Goal: Task Accomplishment & Management: Use online tool/utility

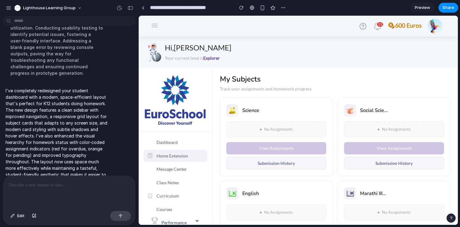
scroll to position [164, 0]
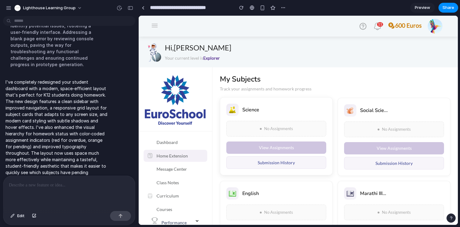
click at [274, 115] on div "Science No Assignments View Assignments Submission History" at bounding box center [276, 136] width 113 height 78
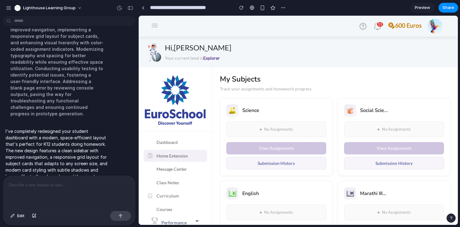
scroll to position [102, 0]
